Goal: Communication & Community: Answer question/provide support

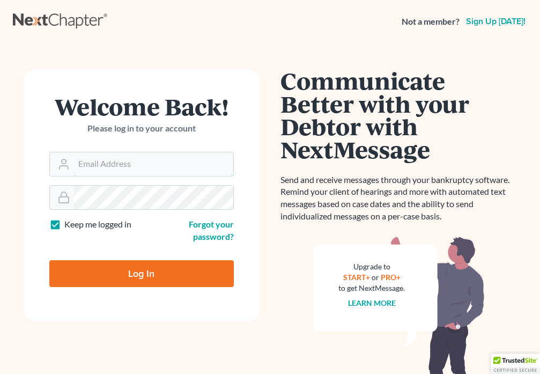
click at [136, 163] on input "Email Address" at bounding box center [153, 164] width 159 height 24
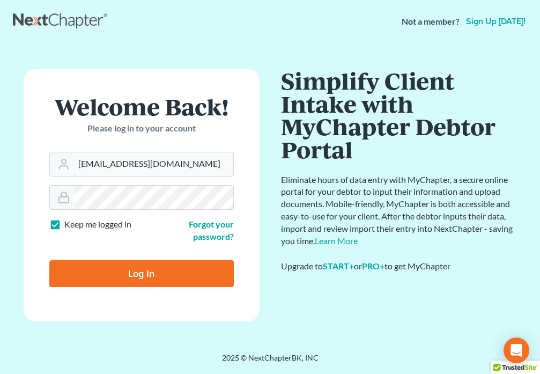
type input "[EMAIL_ADDRESS][DOMAIN_NAME]"
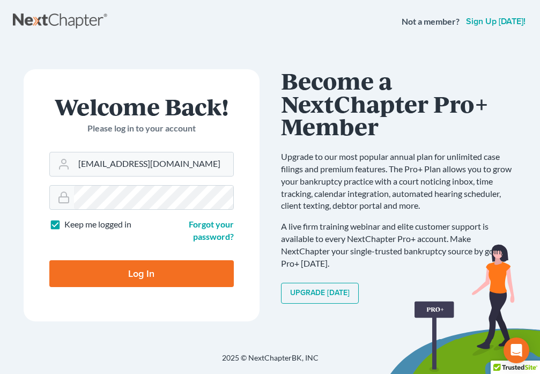
click at [144, 267] on input "Log In" at bounding box center [141, 273] width 184 height 27
type input "Thinking..."
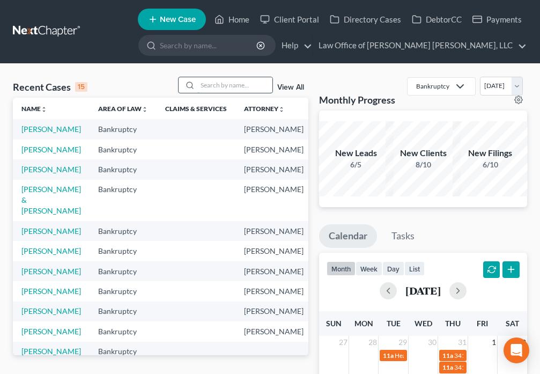
click at [224, 90] on input "search" at bounding box center [234, 85] width 75 height 16
type input "McAleer"
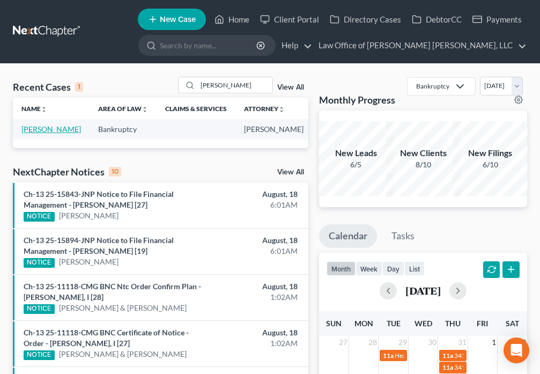
click at [32, 129] on link "McAleer, Patricia" at bounding box center [50, 128] width 59 height 9
select select "6"
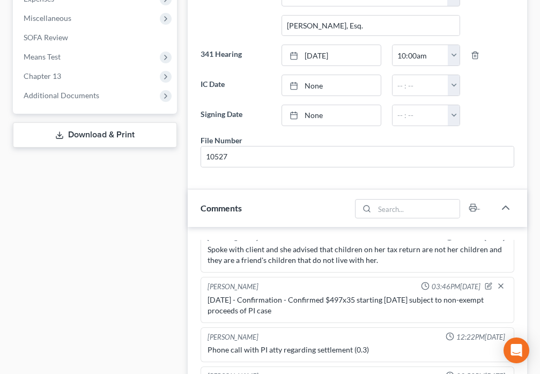
scroll to position [545, 0]
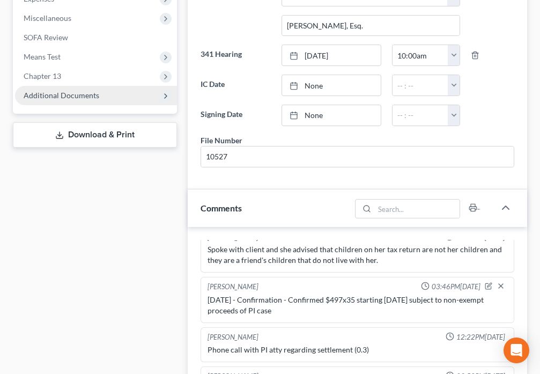
click at [109, 98] on span "Additional Documents" at bounding box center [96, 95] width 162 height 19
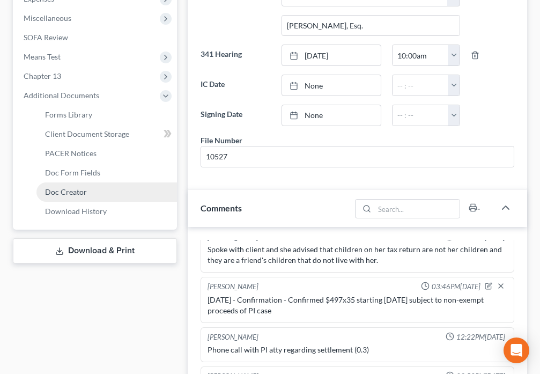
click at [80, 196] on link "Doc Creator" at bounding box center [106, 191] width 140 height 19
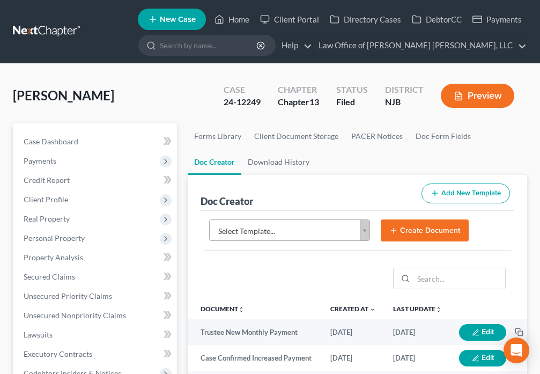
click at [366, 230] on body "Home New Case Client Portal Directory Cases DebtorCC Payments Law Office of Dav…" at bounding box center [270, 358] width 540 height 717
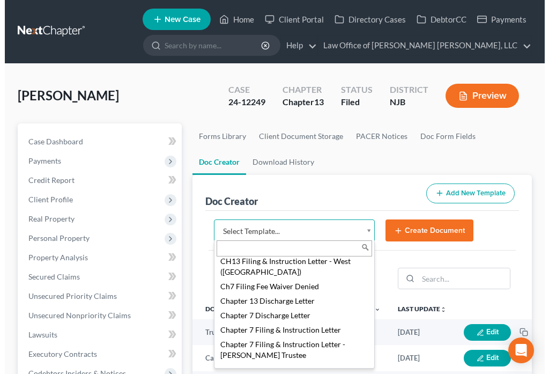
scroll to position [350, 0]
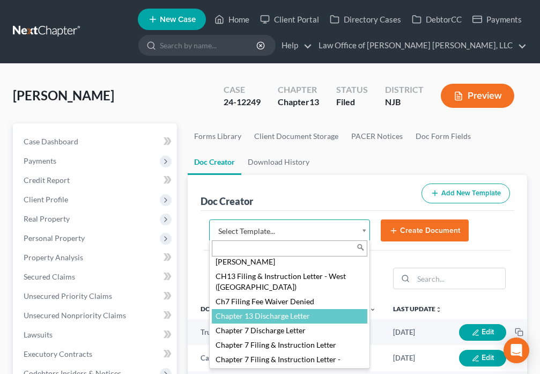
select select "89063"
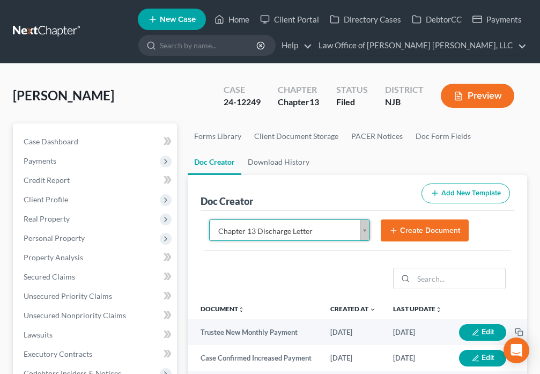
click at [410, 231] on button "Create Document" at bounding box center [425, 230] width 88 height 23
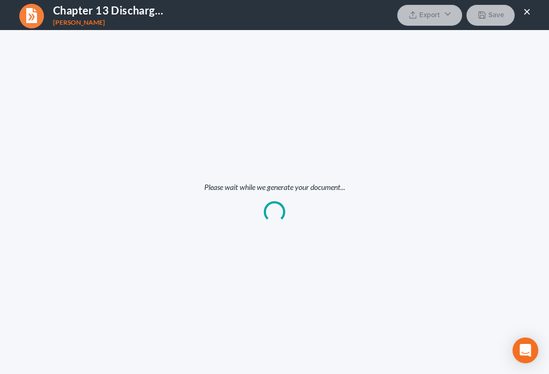
scroll to position [0, 0]
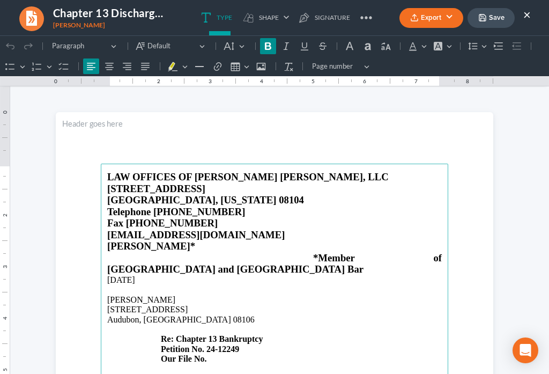
click at [215, 337] on p "14 Mockingbird Lane Audubon, NJ 08106 Re: Chapter 13 Bankruptcy Petition No. 24…" at bounding box center [274, 333] width 334 height 59
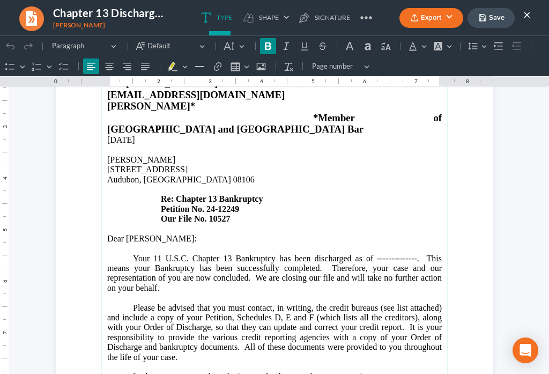
scroll to position [162, 0]
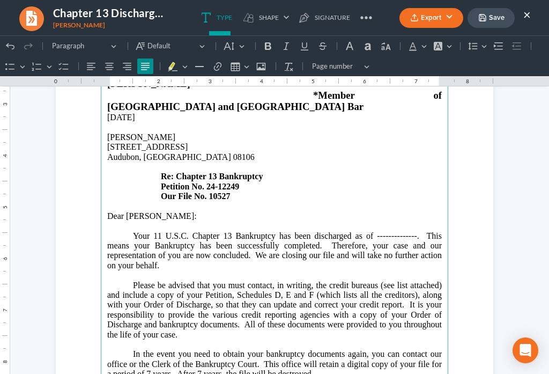
click at [412, 231] on p "Your 11 U.S.C. Chapter 13 Bankruptcy has been discharged as of --------------. …" at bounding box center [274, 251] width 334 height 40
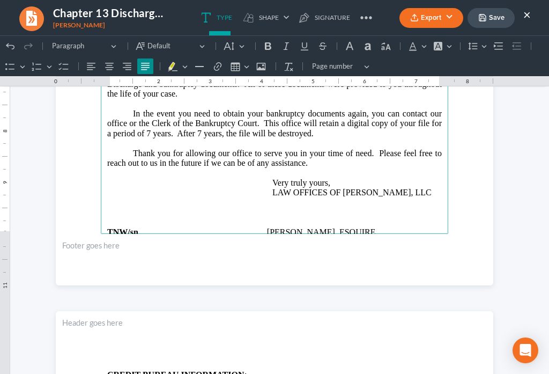
scroll to position [425, 0]
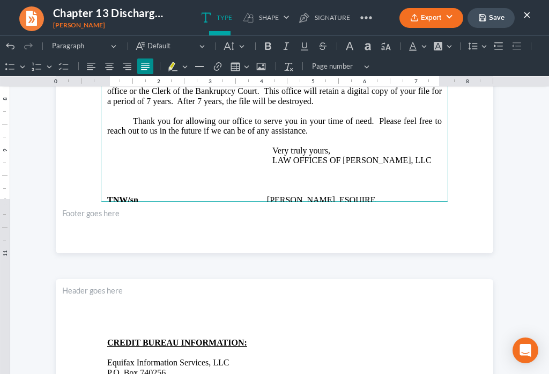
click at [485, 22] on button "Save" at bounding box center [490, 18] width 47 height 20
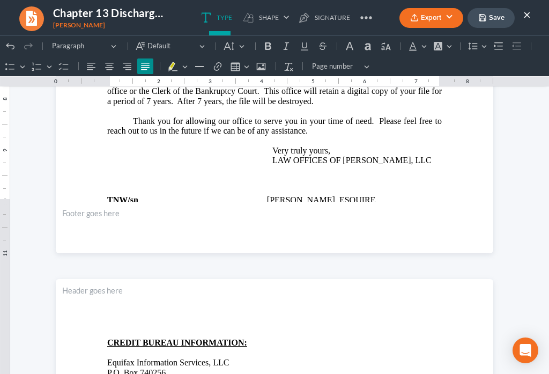
click at [416, 21] on icon "button" at bounding box center [414, 20] width 6 height 2
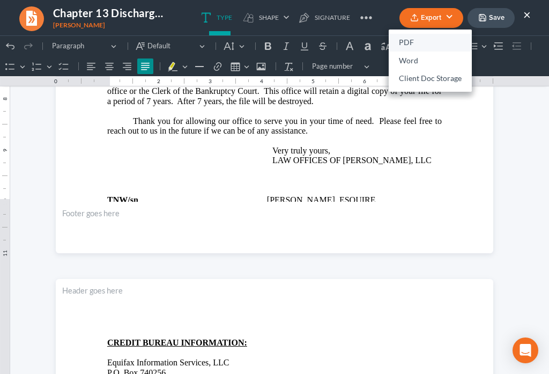
click at [411, 43] on link "PDF" at bounding box center [430, 43] width 83 height 18
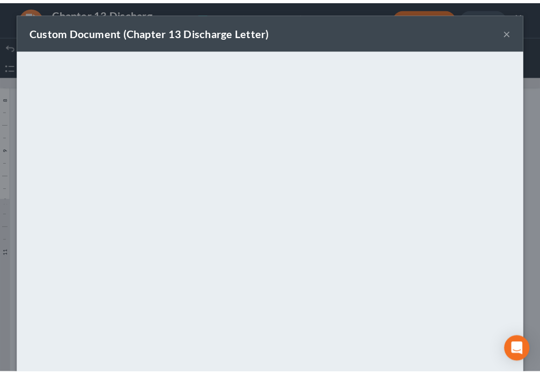
scroll to position [75, 0]
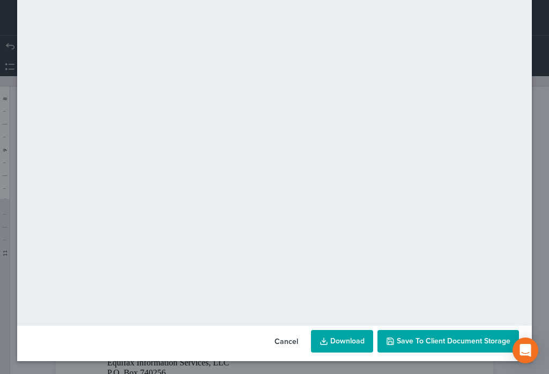
click at [431, 345] on button "Save to Client Document Storage" at bounding box center [448, 341] width 142 height 23
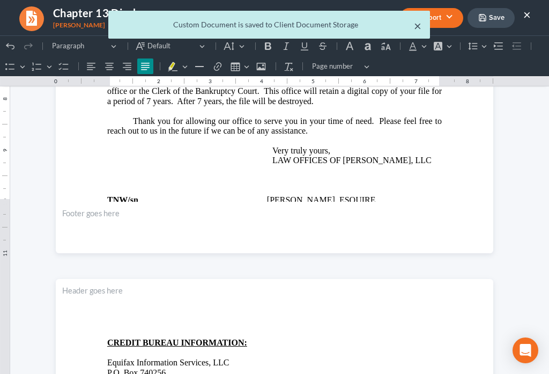
click at [419, 32] on button "×" at bounding box center [418, 25] width 8 height 13
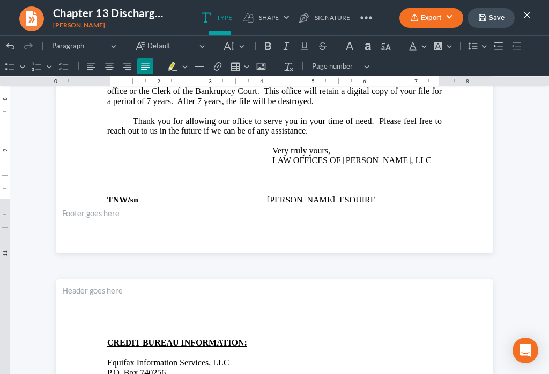
click at [529, 18] on button "×" at bounding box center [527, 14] width 8 height 13
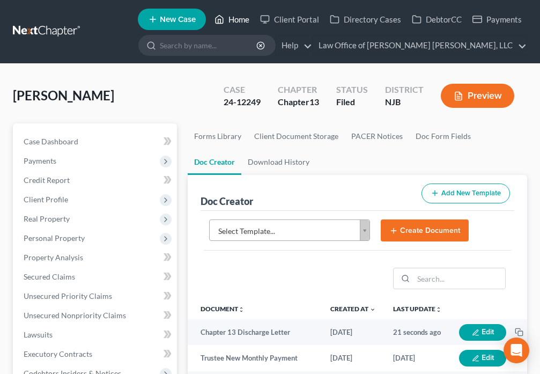
click at [220, 20] on icon at bounding box center [219, 19] width 10 height 13
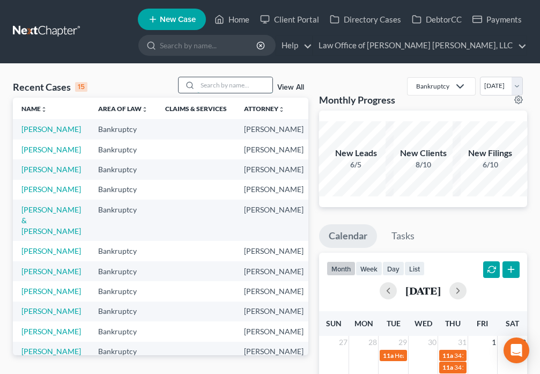
click at [207, 82] on input "search" at bounding box center [234, 85] width 75 height 16
type input "DeLaine"
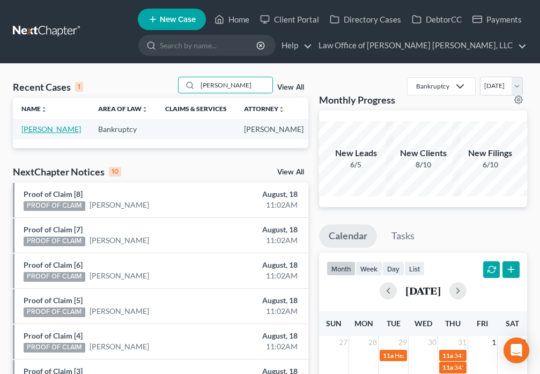
click at [28, 130] on link "DeLaine, Wilma" at bounding box center [50, 128] width 59 height 9
select select "4"
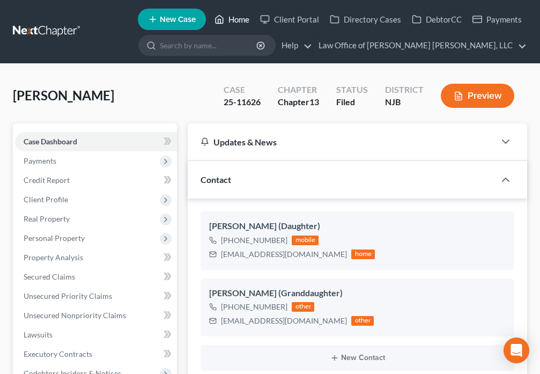
click at [222, 19] on icon at bounding box center [219, 19] width 10 height 13
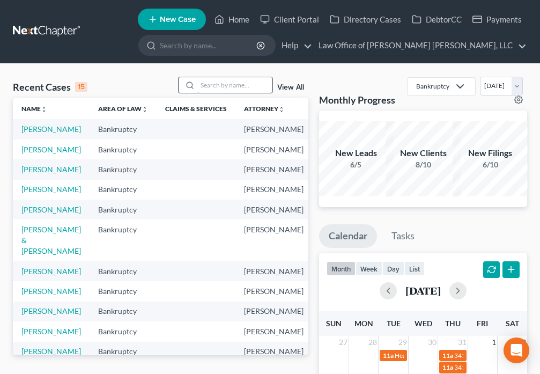
click at [247, 87] on input "search" at bounding box center [234, 85] width 75 height 16
type input "Kennedy"
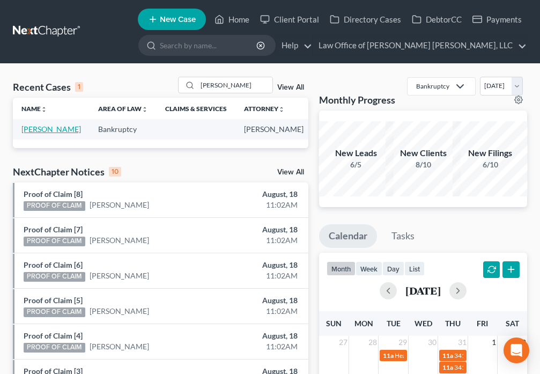
click at [39, 133] on link "Kennedy, Christopher" at bounding box center [50, 128] width 59 height 9
select select "6"
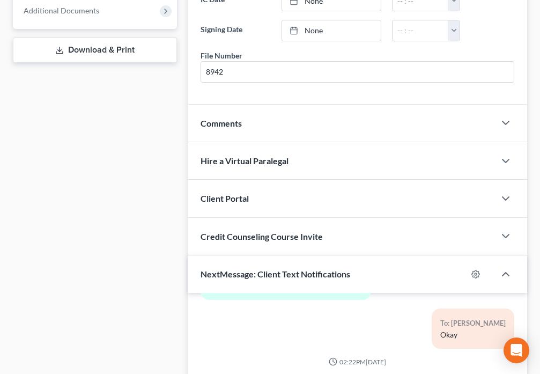
scroll to position [500, 0]
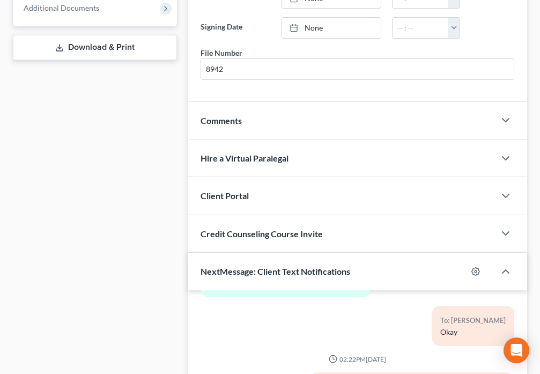
click at [284, 133] on div "Comments" at bounding box center [341, 120] width 307 height 37
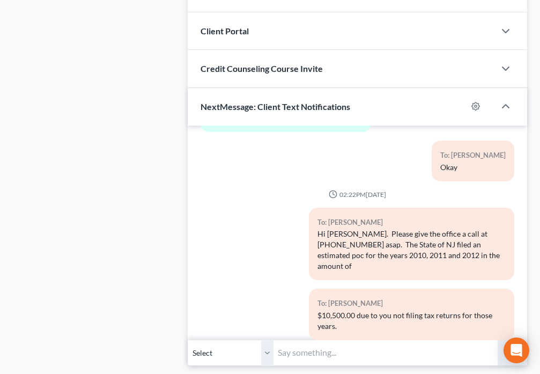
scroll to position [938, 0]
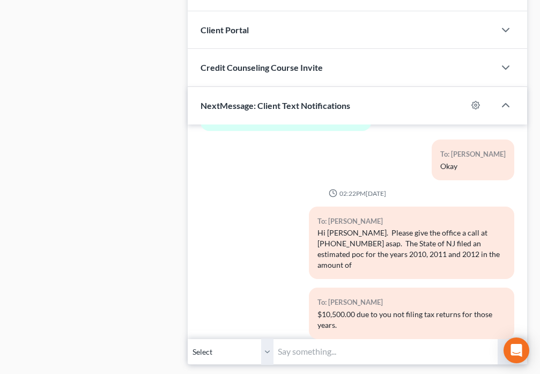
click at [350, 338] on input "text" at bounding box center [385, 351] width 224 height 26
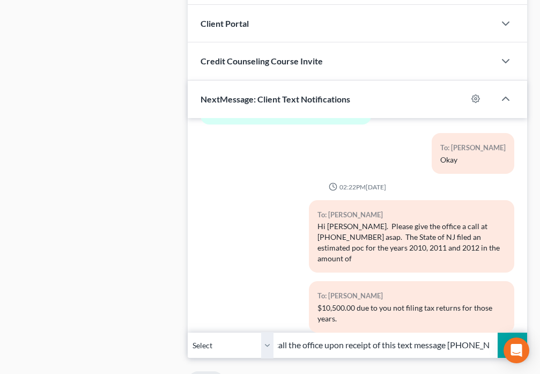
scroll to position [950, 0]
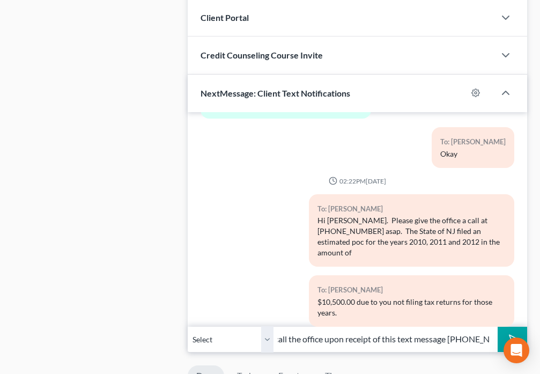
type input "Hi Mr. Kennedy. Please call the office upon receipt of this text message 856-33…"
click at [513, 331] on icon "submit" at bounding box center [511, 338] width 15 height 15
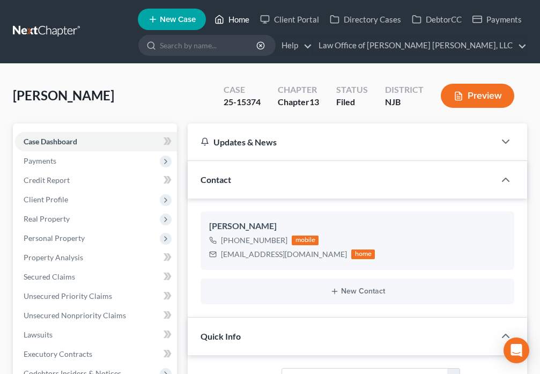
click at [234, 20] on link "Home" at bounding box center [232, 19] width 46 height 19
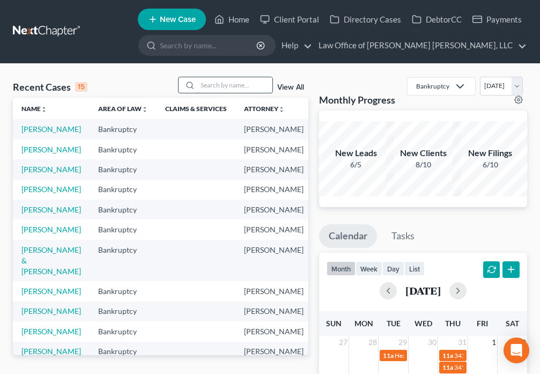
click at [215, 84] on input "search" at bounding box center [234, 85] width 75 height 16
type input "DeLaine"
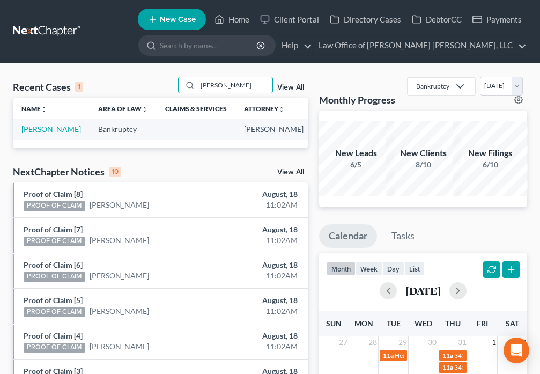
click at [33, 132] on link "DeLaine, Wilma" at bounding box center [50, 128] width 59 height 9
select select "4"
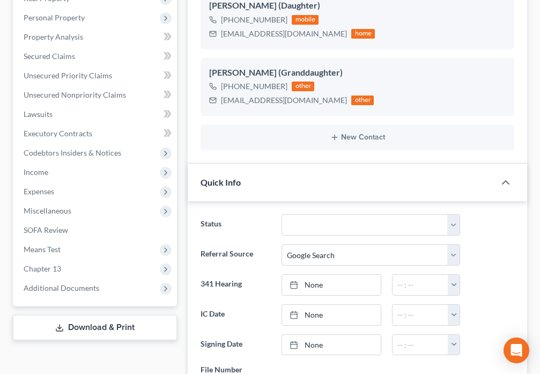
scroll to position [313, 0]
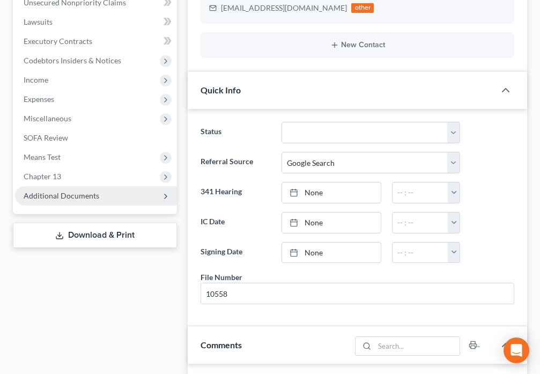
click at [58, 196] on span "Additional Documents" at bounding box center [62, 195] width 76 height 9
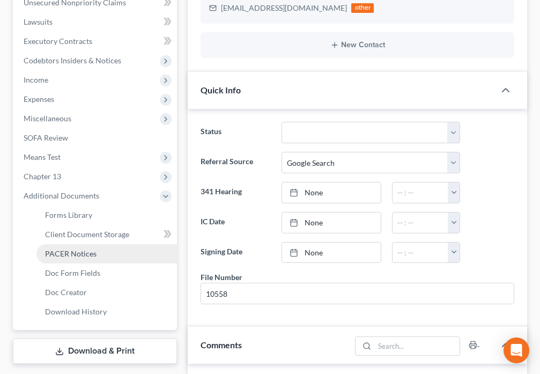
click at [58, 255] on span "PACER Notices" at bounding box center [70, 253] width 51 height 9
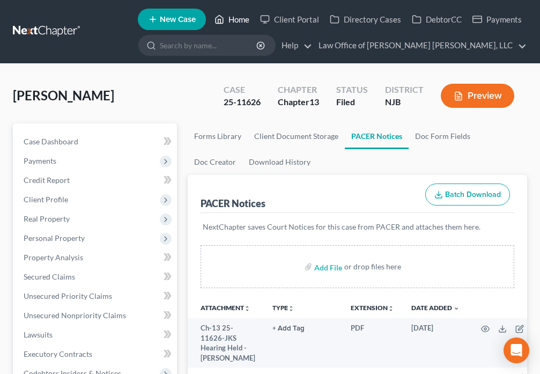
click at [226, 19] on link "Home" at bounding box center [232, 19] width 46 height 19
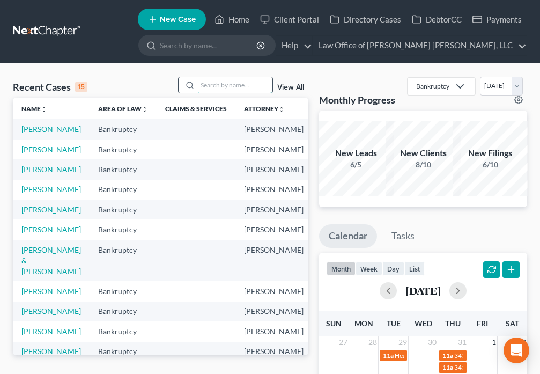
click at [220, 87] on input "search" at bounding box center [234, 85] width 75 height 16
type input "Jackson"
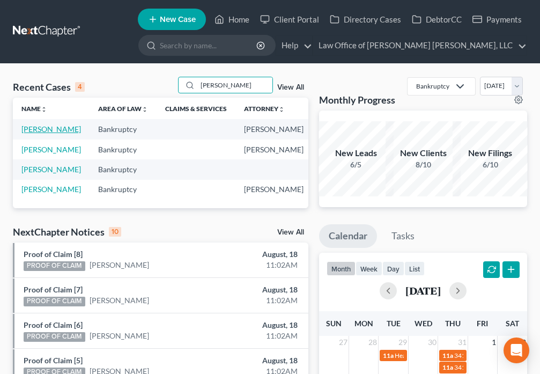
click at [24, 133] on link "Jackson, Paula" at bounding box center [50, 128] width 59 height 9
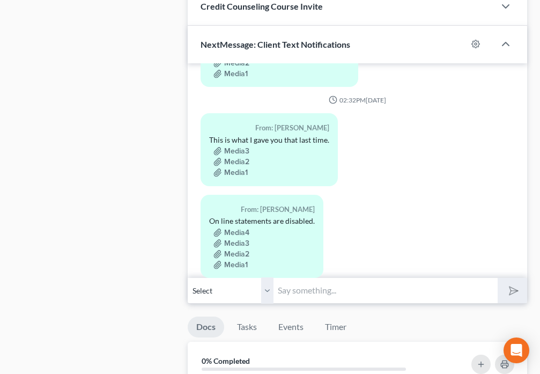
scroll to position [976, 0]
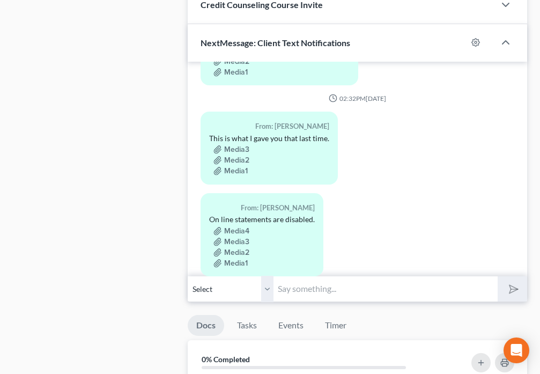
click at [294, 287] on input "text" at bounding box center [385, 289] width 224 height 26
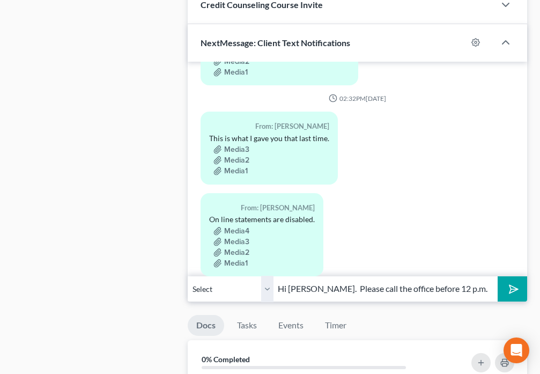
type input "Hi Paula. Please call the office before 12 p.m. today."
click at [510, 294] on icon "submit" at bounding box center [511, 288] width 15 height 15
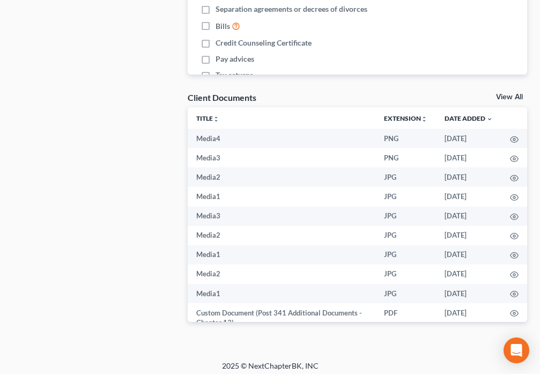
scroll to position [1504, 0]
